Goal: Find contact information: Obtain details needed to contact an individual or organization

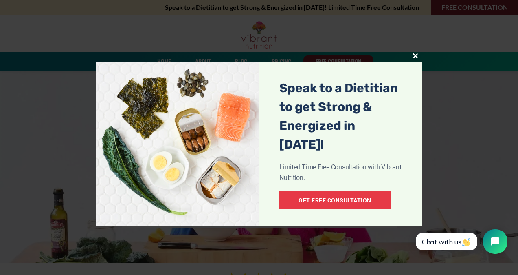
click at [417, 53] on button "Close this module" at bounding box center [415, 55] width 13 height 13
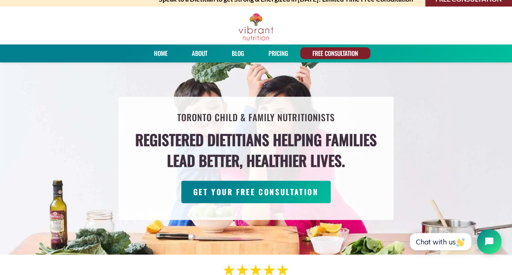
scroll to position [11, 0]
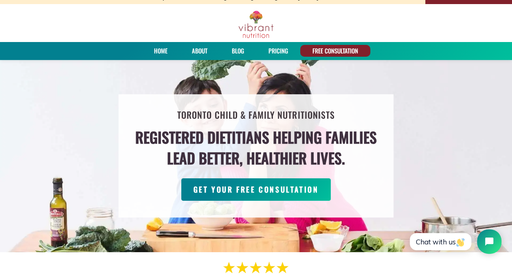
click at [284, 49] on link "PRICING" at bounding box center [278, 51] width 25 height 12
click at [278, 51] on link "PRICING" at bounding box center [278, 51] width 25 height 12
click at [195, 52] on link "About" at bounding box center [199, 51] width 21 height 12
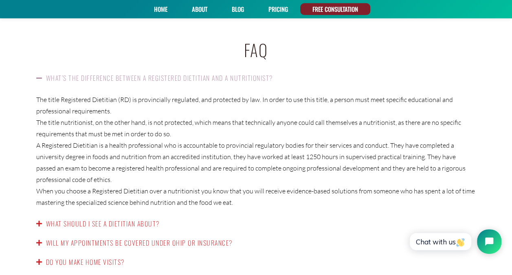
scroll to position [1256, 0]
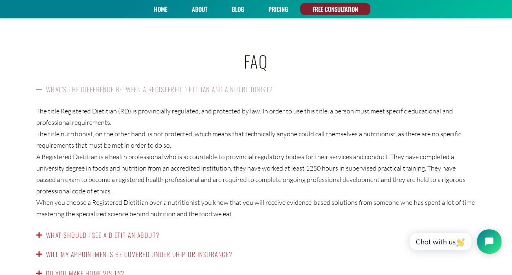
click at [122, 230] on link "What should I see a dietitian about?" at bounding box center [103, 235] width 114 height 10
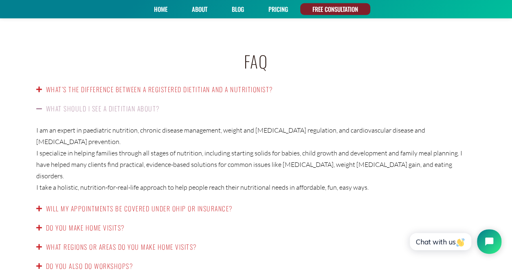
click at [179, 203] on link "Will my appointments be covered under OHIP or insurance?" at bounding box center [139, 208] width 187 height 10
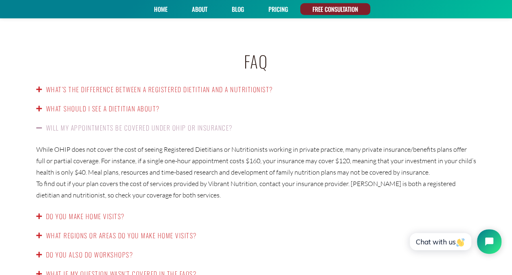
scroll to position [1272, 0]
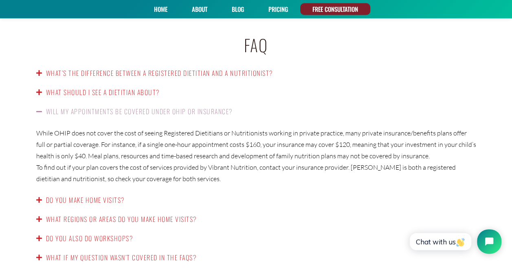
click at [99, 195] on link "Do you make home visits?" at bounding box center [85, 200] width 79 height 10
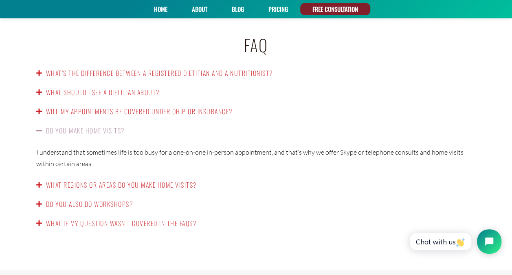
click at [109, 180] on link "What regions or areas do you make home visits?" at bounding box center [121, 185] width 151 height 10
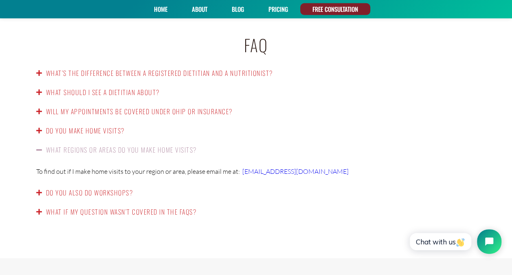
click at [104, 187] on link "Do you also do workshops?" at bounding box center [89, 192] width 87 height 10
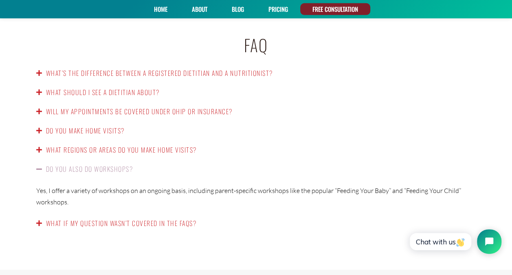
click at [99, 214] on div "What if my question wasn’t covered in the FAQs?" at bounding box center [256, 223] width 456 height 19
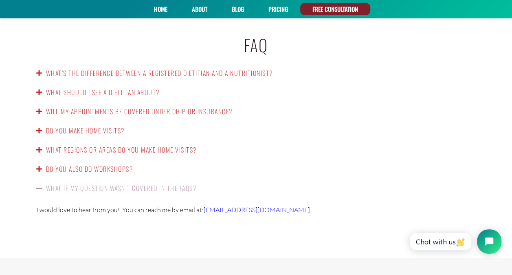
click at [254, 205] on span "[EMAIL_ADDRESS][DOMAIN_NAME]" at bounding box center [257, 209] width 106 height 8
drag, startPoint x: 282, startPoint y: 196, endPoint x: 202, endPoint y: 198, distance: 79.5
click at [202, 204] on p "I would love to hear from you! You can reach me by email at: nish@vibrantnutrit…" at bounding box center [256, 209] width 440 height 11
copy span "[EMAIL_ADDRESS][DOMAIN_NAME]"
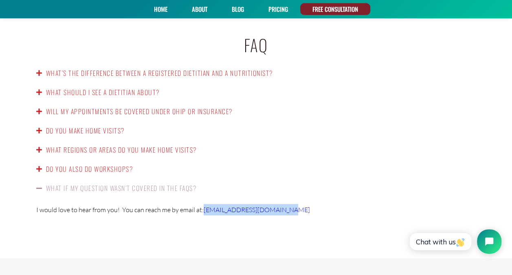
click at [238, 10] on link "Blog" at bounding box center [238, 9] width 18 height 12
click at [200, 8] on link "About" at bounding box center [199, 9] width 21 height 12
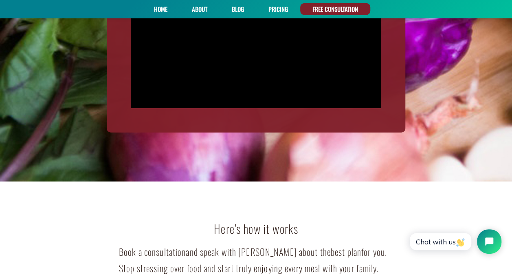
scroll to position [999, 0]
